Goal: Transaction & Acquisition: Purchase product/service

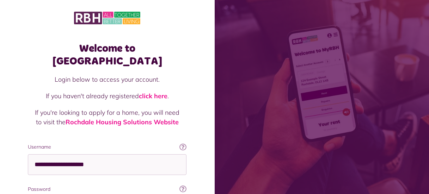
scroll to position [71, 0]
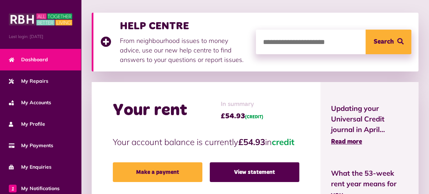
scroll to position [106, 0]
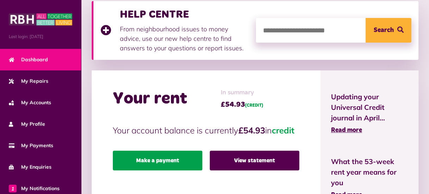
click at [169, 171] on link "Make a payment" at bounding box center [158, 161] width 90 height 20
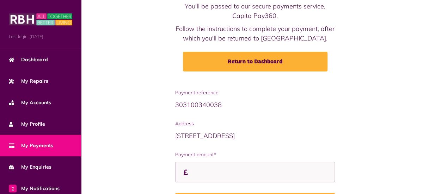
scroll to position [71, 0]
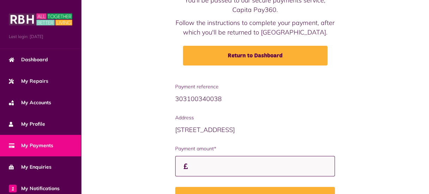
click at [202, 168] on input "Payment amount*" at bounding box center [255, 166] width 160 height 21
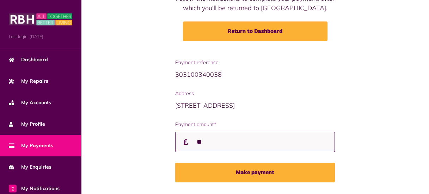
scroll to position [106, 0]
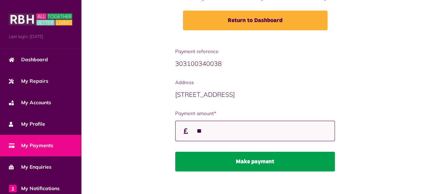
type input "**"
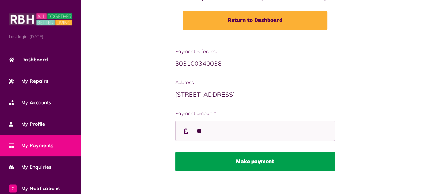
click at [306, 157] on button "Make payment" at bounding box center [255, 162] width 160 height 20
